Goal: Information Seeking & Learning: Learn about a topic

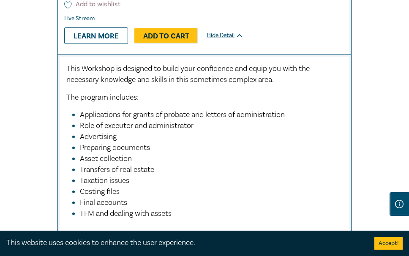
scroll to position [5719, 0]
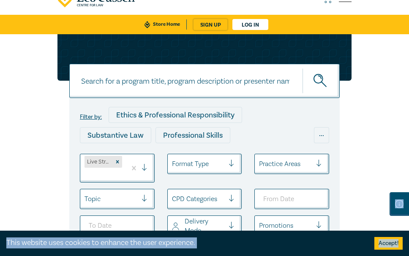
scroll to position [85, 0]
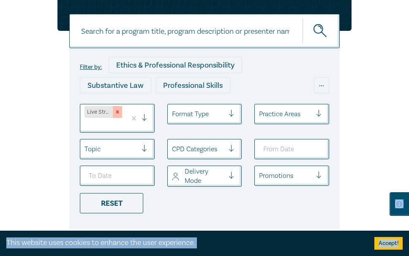
click at [117, 114] on icon "Remove Live Streamed Practical Workshops" at bounding box center [117, 112] width 3 height 3
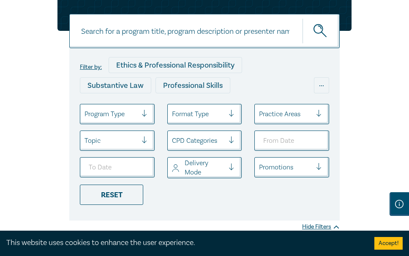
click at [117, 120] on div at bounding box center [111, 114] width 53 height 11
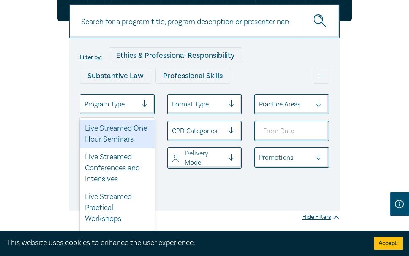
scroll to position [96, 0]
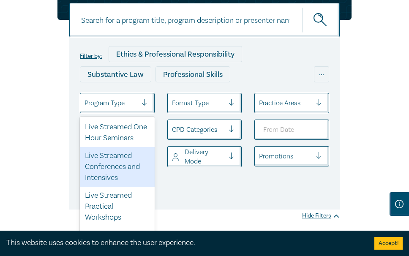
click at [107, 180] on div "Live Streamed Conferences and Intensives" at bounding box center [117, 167] width 75 height 40
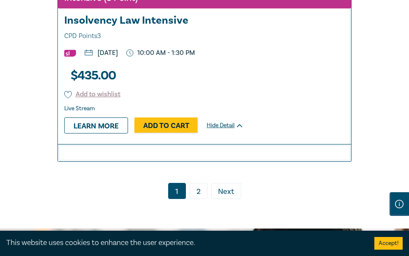
click at [200, 185] on link "2" at bounding box center [199, 191] width 18 height 16
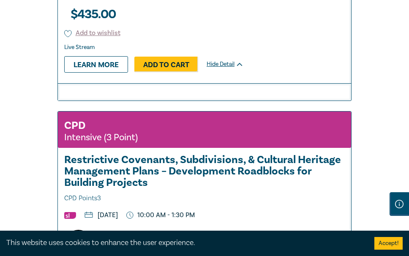
scroll to position [1250, 0]
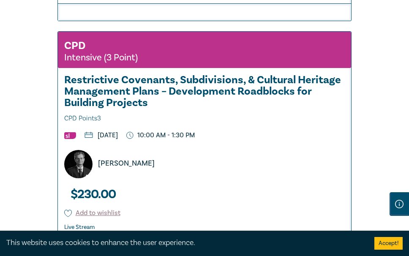
click at [177, 97] on h3 "Restrictive Covenants, Subdivisions, & Cultural Heritage Management Plans – Dev…" at bounding box center [204, 99] width 281 height 50
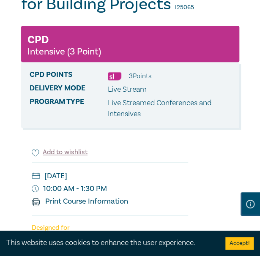
scroll to position [254, 0]
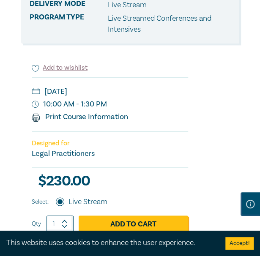
click at [177, 78] on div "Tuesday, 9 December 2025 10:00 AM - 1:30 PM Print Course Information" at bounding box center [110, 104] width 156 height 54
click at [209, 123] on div "Restrictive Covenants, Subdivisions, & Cultural Heritage Management Plans – Dev…" at bounding box center [130, 158] width 218 height 636
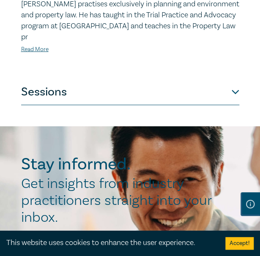
scroll to position [550, 0]
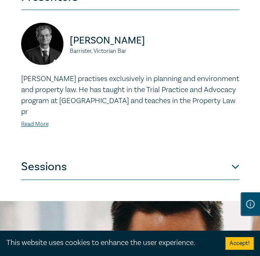
click at [62, 172] on button "Sessions" at bounding box center [130, 167] width 218 height 25
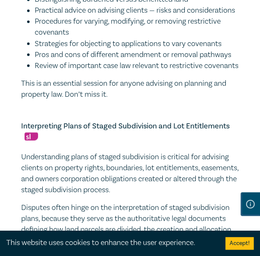
scroll to position [1184, 0]
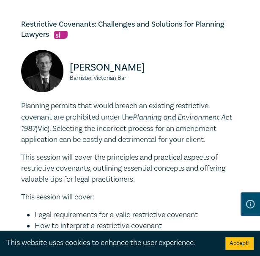
click at [191, 101] on div "Matthew Townsend Barrister, Victorian Bar" at bounding box center [130, 75] width 218 height 51
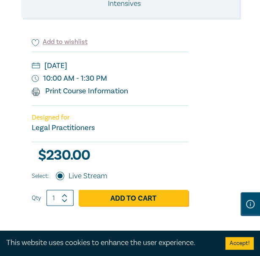
scroll to position [254, 0]
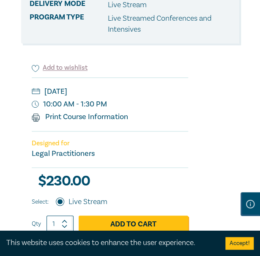
click at [189, 57] on div "Restrictive Covenants, Subdivisions, & Cultural Heritage Management Plans – Dev…" at bounding box center [110, 152] width 178 height 200
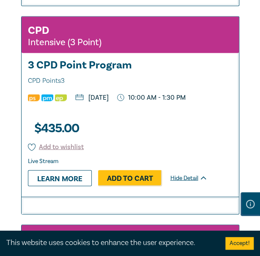
scroll to position [1134, 0]
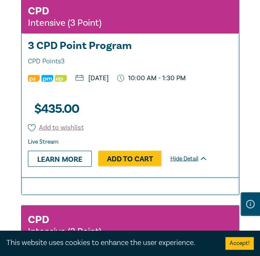
click at [107, 67] on h3 "3 CPD Point Program CPD Points 3" at bounding box center [130, 53] width 205 height 27
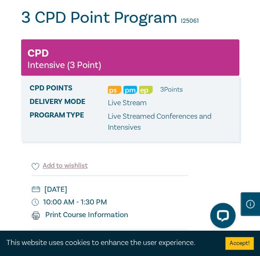
click at [185, 164] on div "Add to wishlist" at bounding box center [110, 168] width 156 height 14
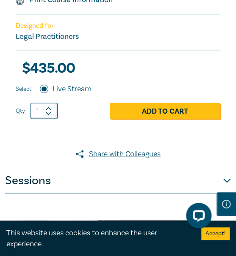
scroll to position [381, 0]
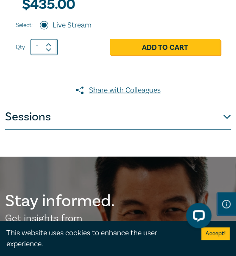
click at [112, 119] on button "Sessions" at bounding box center [117, 116] width 225 height 25
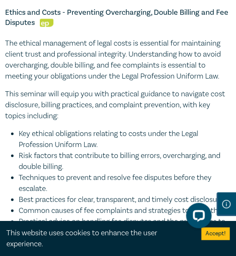
scroll to position [1057, 0]
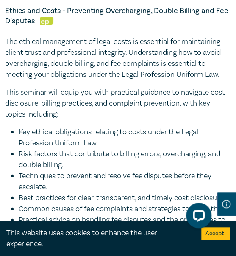
click at [129, 108] on p "This seminar will equip you with practical guidance to navigate cost disclosure…" at bounding box center [117, 103] width 225 height 33
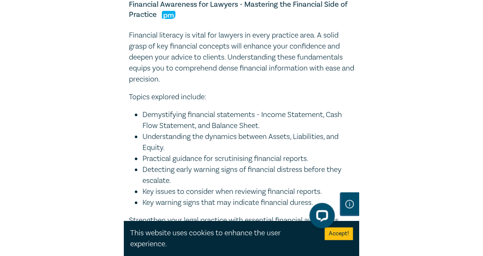
scroll to position [465, 0]
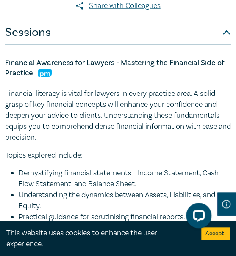
click at [105, 110] on p "Financial literacy is vital for lawyers in every practice area. A solid grasp o…" at bounding box center [117, 115] width 225 height 55
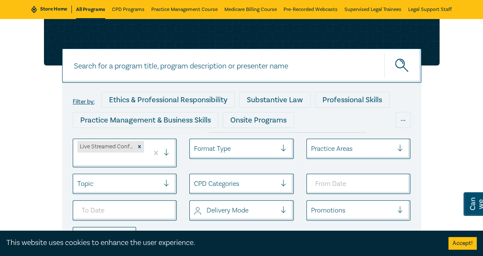
scroll to position [85, 0]
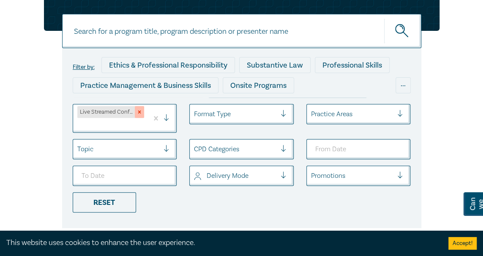
click at [140, 107] on div "Remove Live Streamed Conferences and Intensives" at bounding box center [139, 112] width 9 height 12
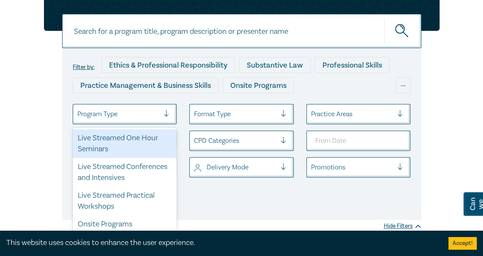
click at [123, 117] on div at bounding box center [118, 114] width 82 height 11
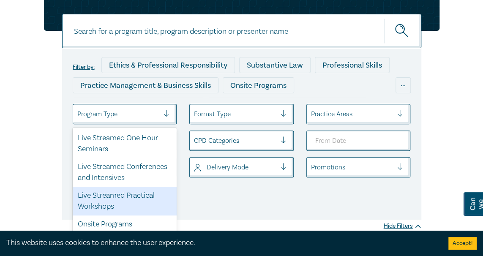
drag, startPoint x: 107, startPoint y: 192, endPoint x: 124, endPoint y: 195, distance: 16.8
click at [107, 192] on div "Live Streamed Practical Workshops" at bounding box center [125, 201] width 104 height 29
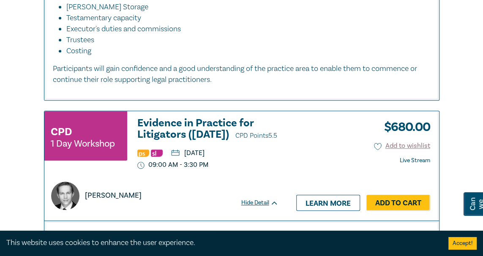
scroll to position [1733, 0]
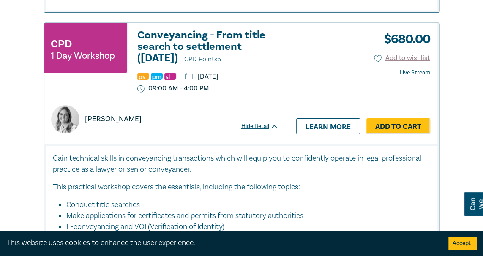
scroll to position [4186, 0]
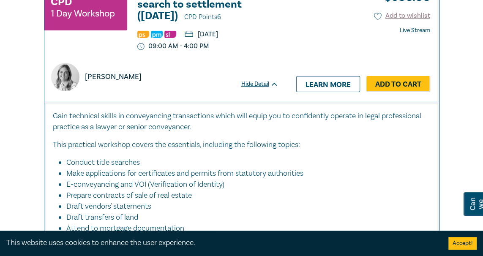
click at [177, 23] on h3 "Conveyancing - From title search to settlement (November 2025) CPD Points 6" at bounding box center [207, 5] width 141 height 36
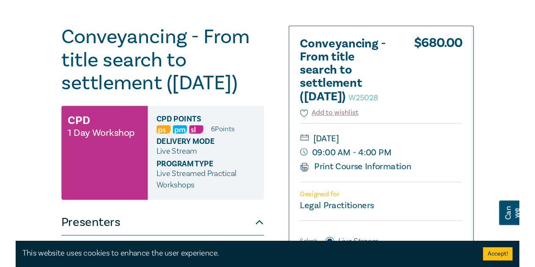
scroll to position [127, 0]
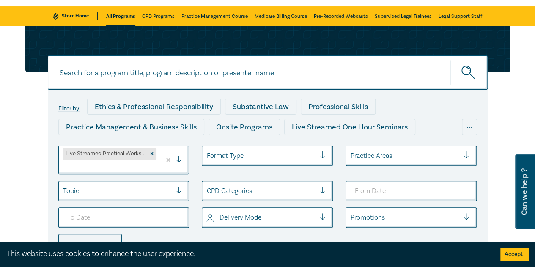
scroll to position [85, 0]
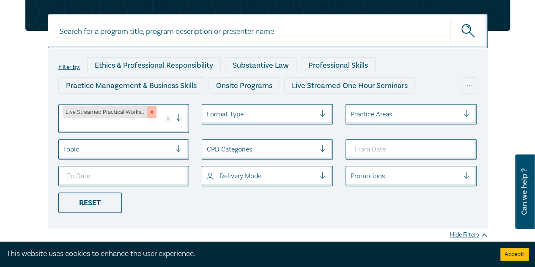
click at [151, 112] on icon "Remove Live Streamed Practical Workshops" at bounding box center [152, 112] width 6 height 6
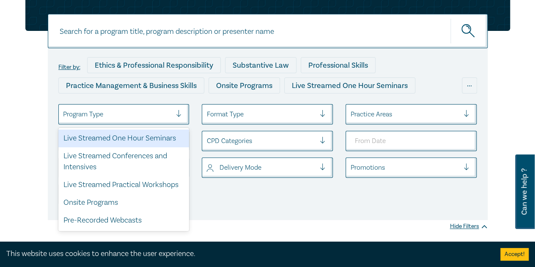
click at [139, 118] on div at bounding box center [117, 114] width 109 height 11
click at [146, 137] on div "Live Streamed One Hour Seminars" at bounding box center [123, 138] width 131 height 18
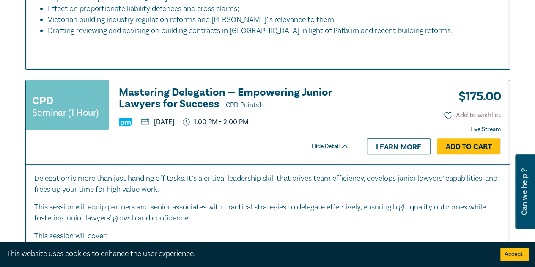
scroll to position [3298, 0]
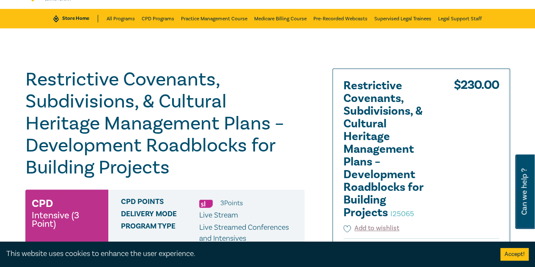
scroll to position [127, 0]
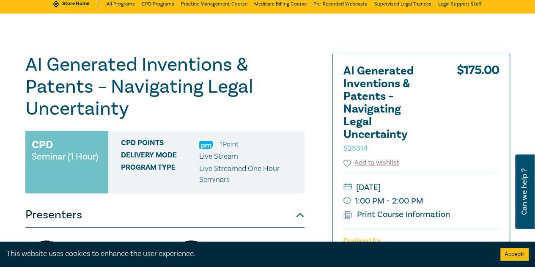
scroll to position [42, 0]
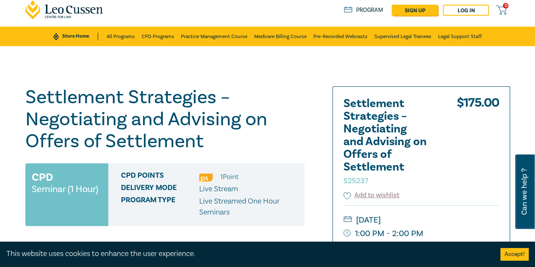
scroll to position [42, 0]
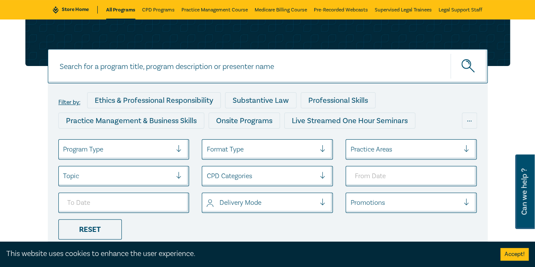
scroll to position [127, 0]
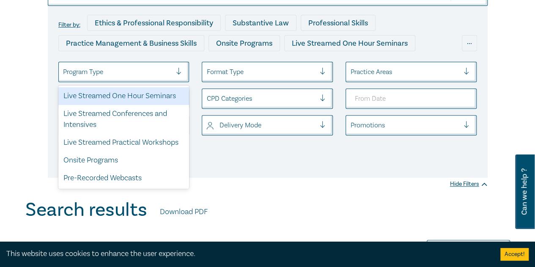
click at [152, 63] on div "Program Type" at bounding box center [123, 72] width 131 height 20
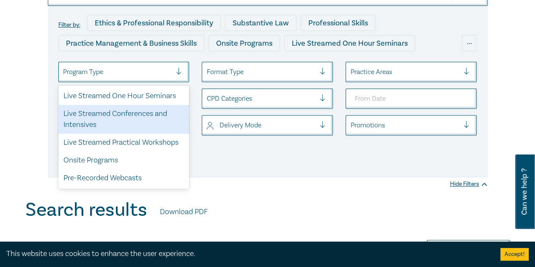
click at [140, 115] on div "Live Streamed Conferences and Intensives" at bounding box center [123, 119] width 131 height 29
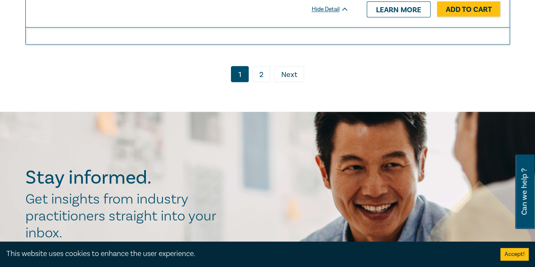
click at [255, 75] on link "2" at bounding box center [261, 74] width 18 height 16
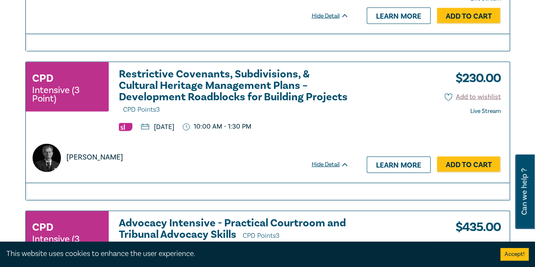
scroll to position [635, 0]
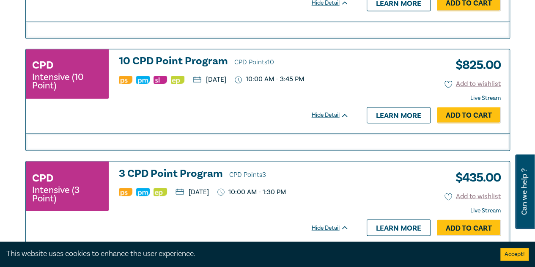
click at [170, 58] on h3 "10 CPD Point Program CPD Points 10" at bounding box center [234, 61] width 230 height 13
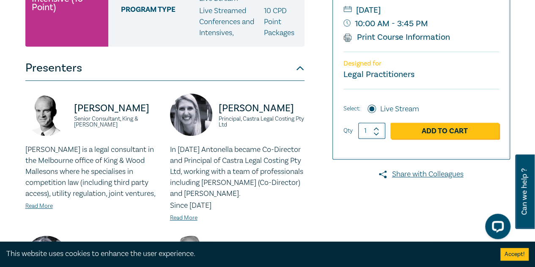
scroll to position [127, 0]
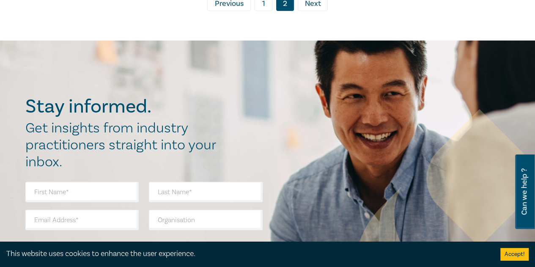
scroll to position [1049, 0]
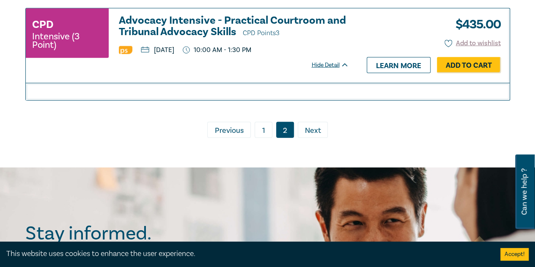
click at [267, 122] on link "1" at bounding box center [264, 130] width 18 height 16
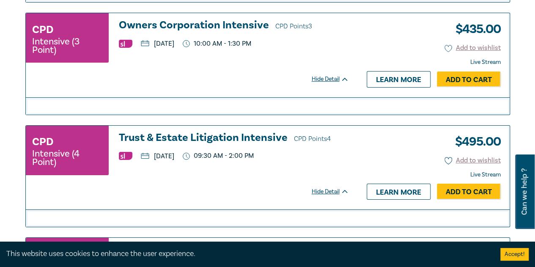
scroll to position [1429, 0]
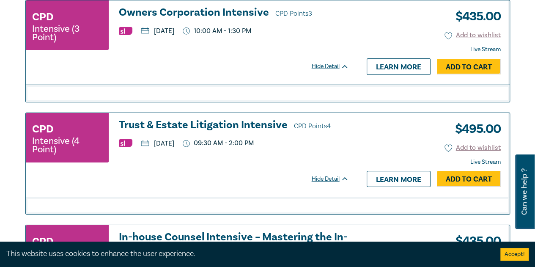
click at [209, 119] on h3 "Trust & Estate Litigation Intensive CPD Points 4" at bounding box center [234, 125] width 230 height 13
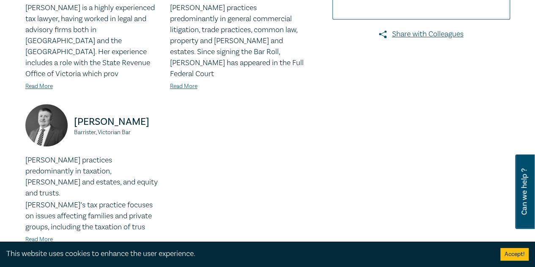
scroll to position [423, 0]
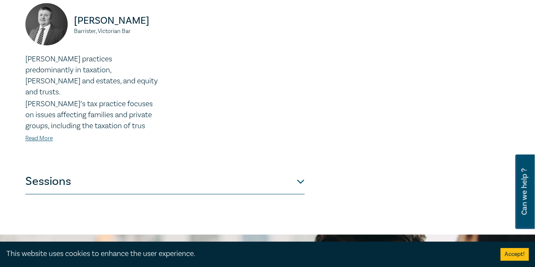
click at [282, 169] on button "Sessions" at bounding box center [164, 181] width 279 height 25
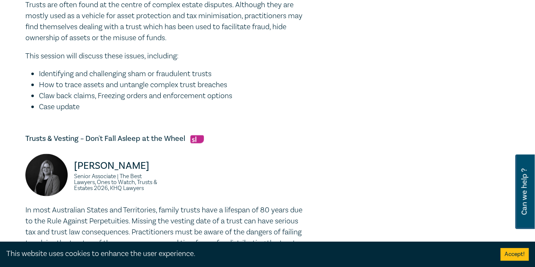
scroll to position [719, 0]
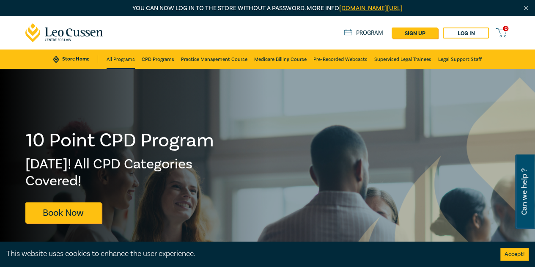
click at [126, 55] on link "All Programs" at bounding box center [121, 58] width 28 height 19
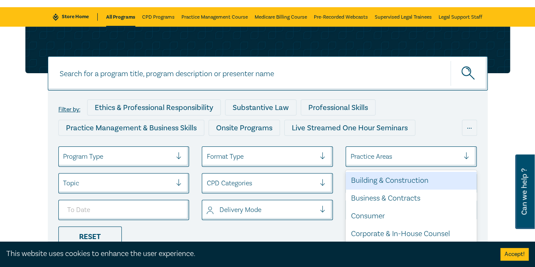
click at [401, 153] on div at bounding box center [404, 156] width 109 height 11
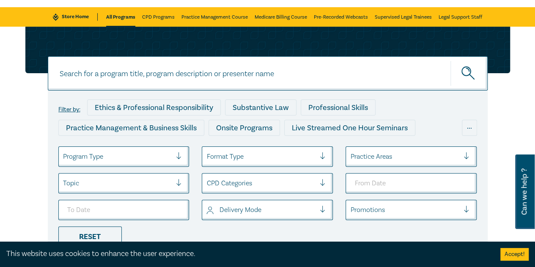
click at [403, 156] on div at bounding box center [404, 156] width 109 height 11
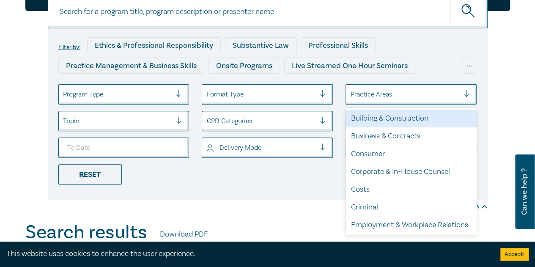
scroll to position [118, 0]
